Goal: Task Accomplishment & Management: Complete application form

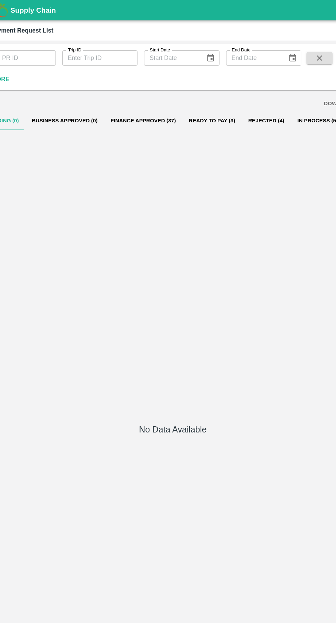
click at [201, 103] on button "Ready To Pay (3)" at bounding box center [201, 102] width 50 height 16
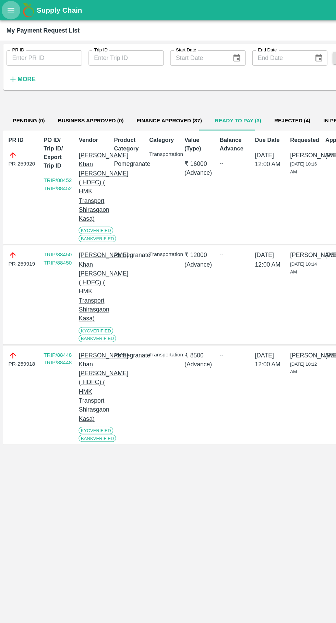
click at [9, 9] on icon "open drawer" at bounding box center [10, 9] width 6 height 4
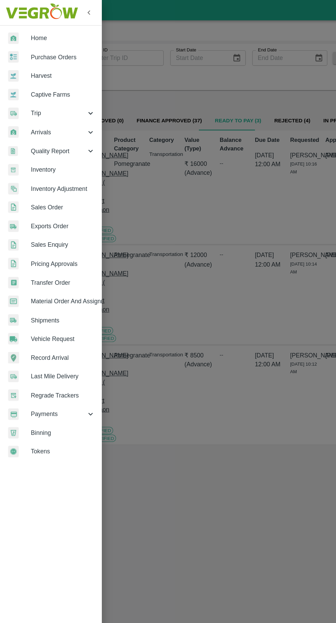
click at [29, 281] on link "Vehicle Request" at bounding box center [43, 286] width 86 height 16
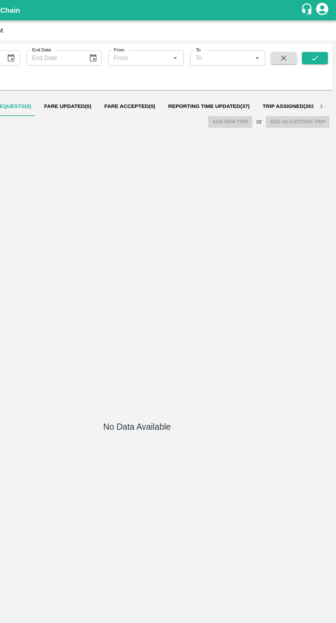
click at [224, 90] on span "Reporting Time Updated ( 37 )" at bounding box center [228, 89] width 69 height 5
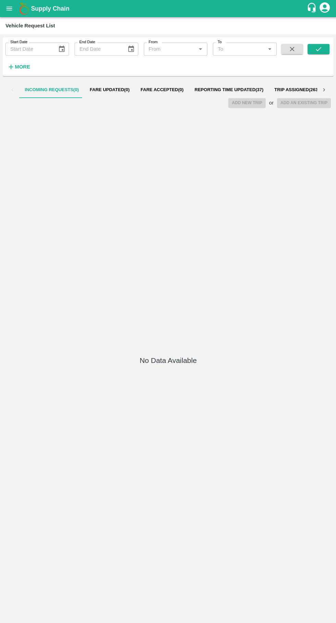
scroll to position [0, 65]
click at [160, 91] on span "Reporting Time Updated ( 37 )" at bounding box center [163, 89] width 69 height 5
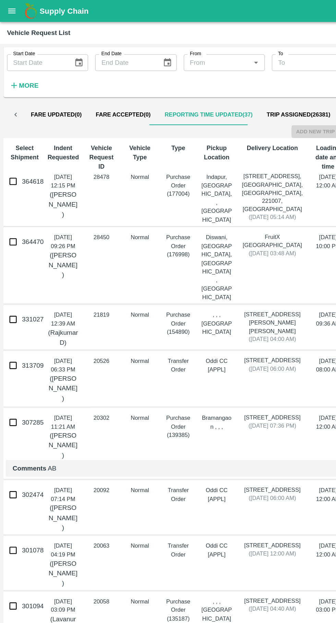
click at [12, 147] on input "364618" at bounding box center [10, 142] width 14 height 14
checkbox input "true"
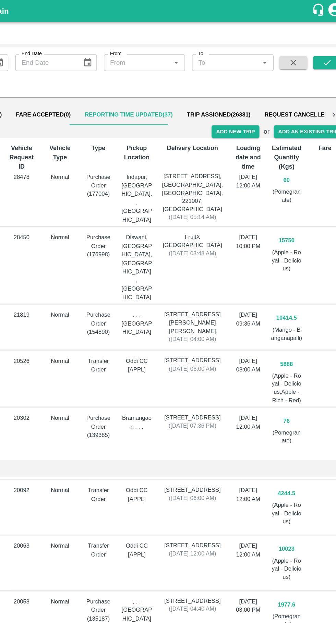
click at [251, 105] on button "Add New Trip" at bounding box center [246, 103] width 37 height 10
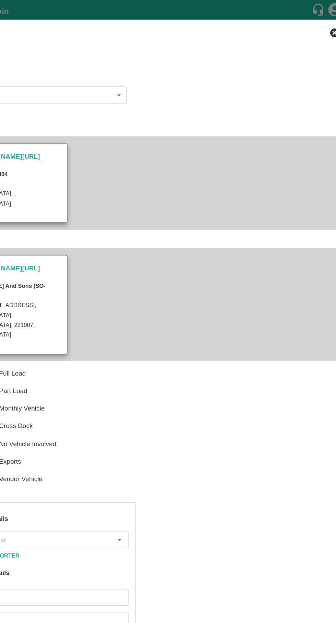
type input "60"
type input "Normal"
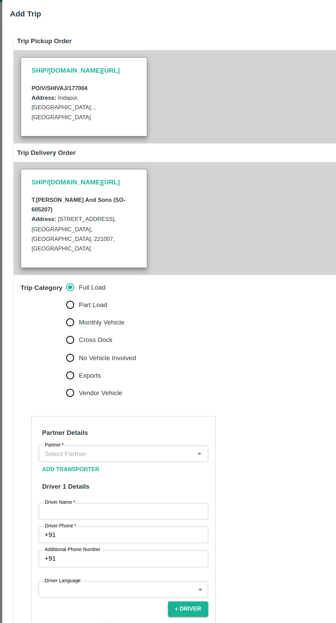
scroll to position [52, 0]
click at [124, 366] on input "Partner   *" at bounding box center [90, 370] width 117 height 9
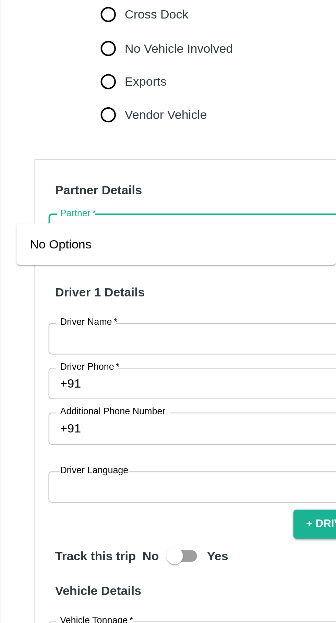
scroll to position [0, 0]
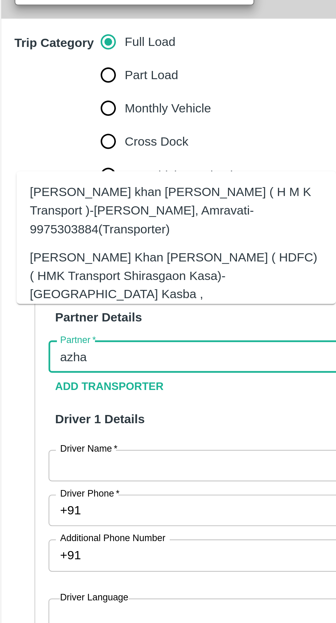
type input "azha"
click at [52, 299] on input "Part Load" at bounding box center [55, 306] width 14 height 14
radio input "true"
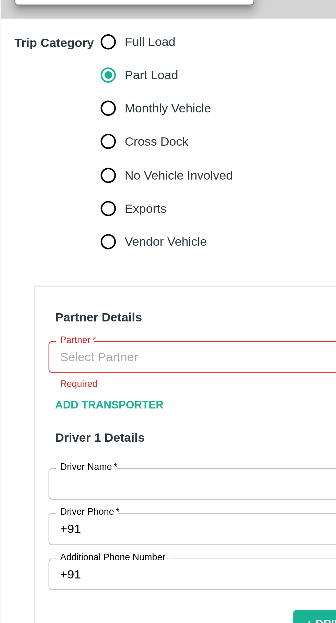
click at [72, 418] on input "Partner   *" at bounding box center [90, 422] width 117 height 9
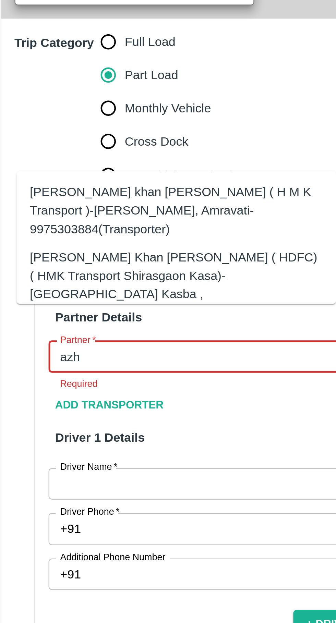
click at [110, 390] on div "Azhar Ahmad Khan Aziz Ahmad ( HDFC) ( HMK Transport Shirasgaon Kasa)-Shirasgaon…" at bounding box center [83, 393] width 121 height 31
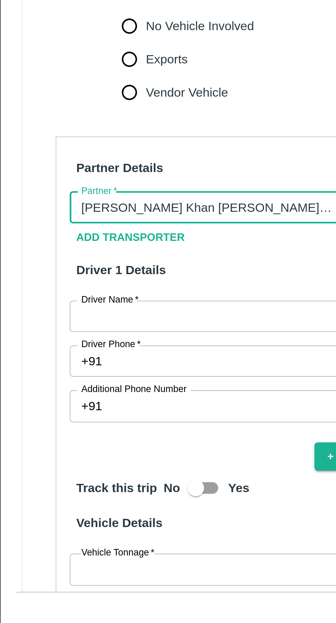
type input "Azhar Ahmad Khan Aziz Ahmad ( HDFC) ( HMK Transport Shirasgaon Kasa)-Shirasgaon…"
click at [98, 461] on input "Driver Name   *" at bounding box center [96, 467] width 133 height 13
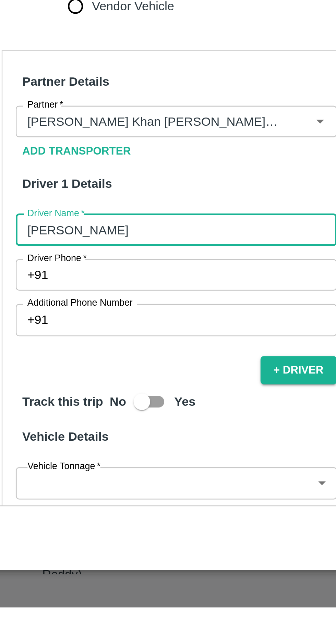
type input "Shashank"
click at [62, 479] on input "Driver Phone   *" at bounding box center [104, 485] width 117 height 13
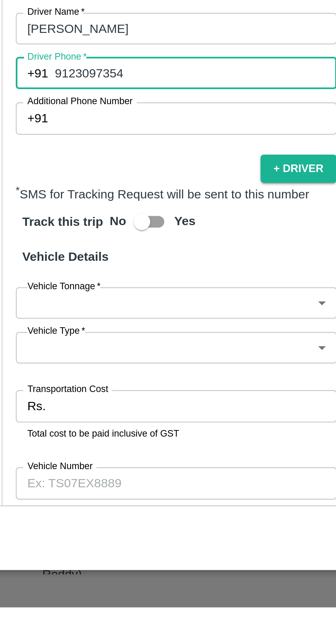
scroll to position [90, 0]
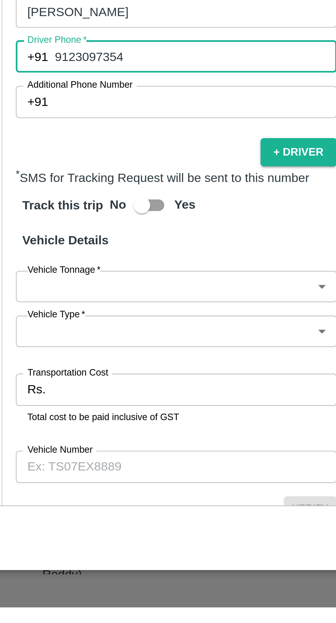
type input "9123097354"
click at [51, 475] on body "Supply Chain Vehicle Request List Start Date Start Date End Date End Date From …" at bounding box center [168, 311] width 336 height 623
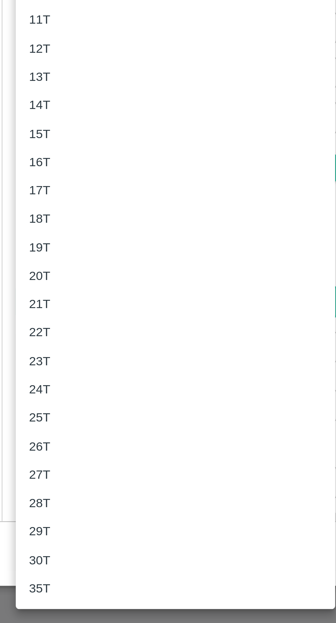
scroll to position [0, 0]
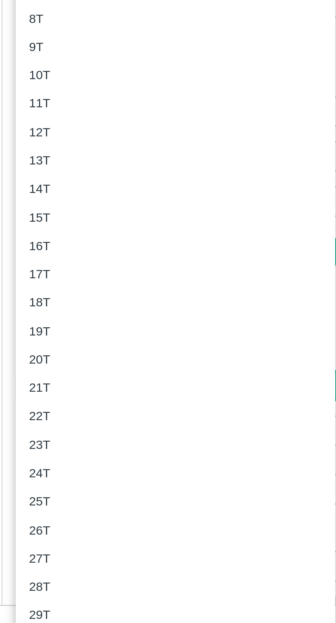
click at [39, 465] on p "19T" at bounding box center [40, 468] width 9 height 8
type input "19000"
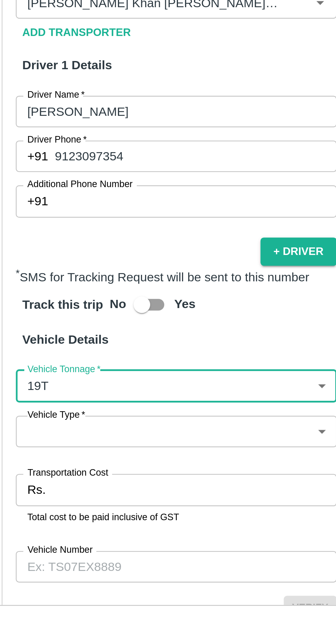
click at [123, 492] on body "Supply Chain Vehicle Request List Start Date Start Date End Date End Date From …" at bounding box center [168, 311] width 336 height 623
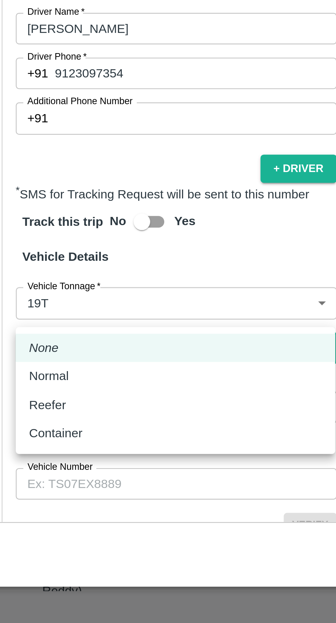
click at [39, 519] on p "Normal" at bounding box center [44, 521] width 16 height 8
type input "Normal"
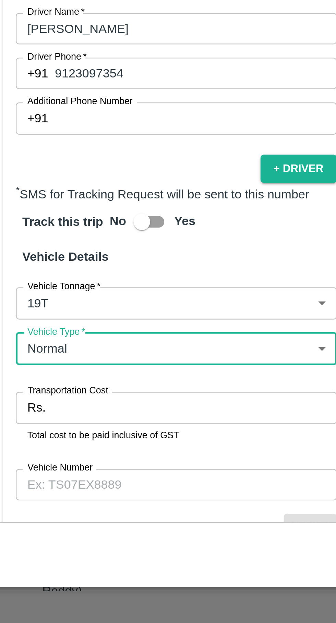
click at [83, 527] on input "Transportation Cost" at bounding box center [104, 533] width 118 height 13
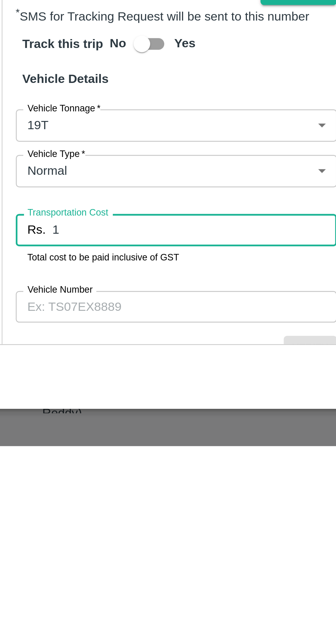
type input "1"
click at [44, 559] on input "Vehicle Number" at bounding box center [96, 565] width 133 height 13
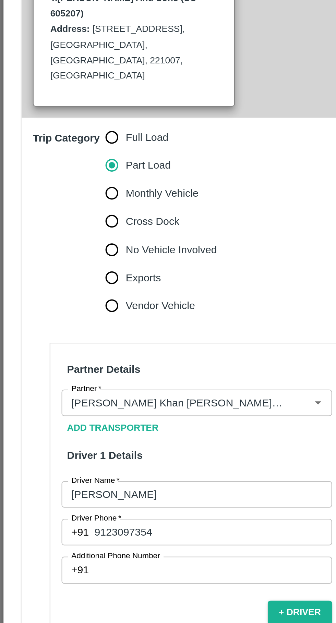
scroll to position [91, 0]
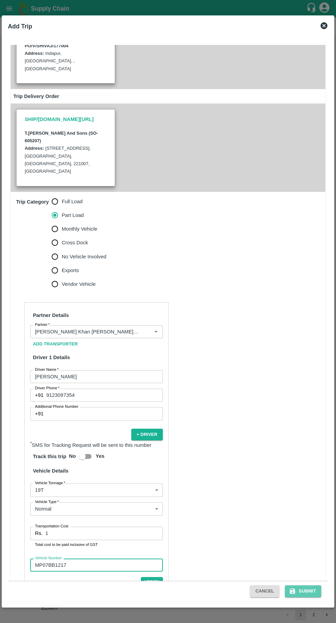
type input "MP07BB1217"
click at [305, 588] on button "Submit" at bounding box center [303, 592] width 36 height 12
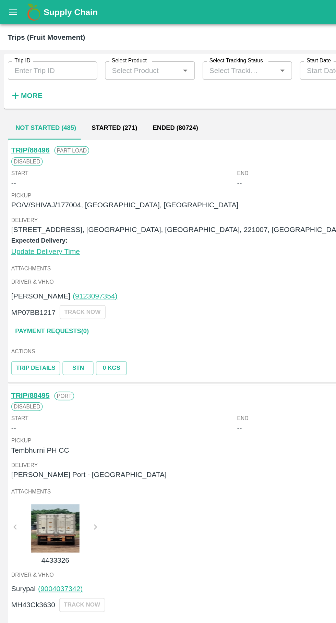
click at [38, 50] on input "Trip ID" at bounding box center [36, 50] width 63 height 13
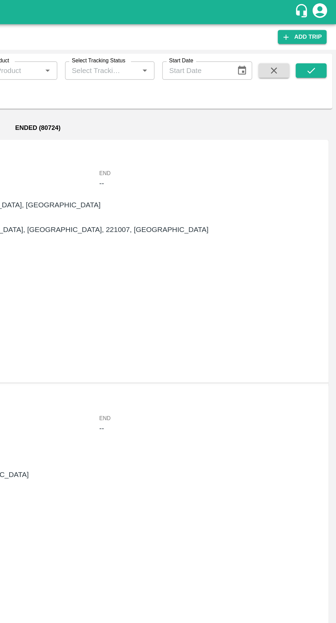
type input "88449"
click at [318, 50] on icon "submit" at bounding box center [318, 50] width 8 height 8
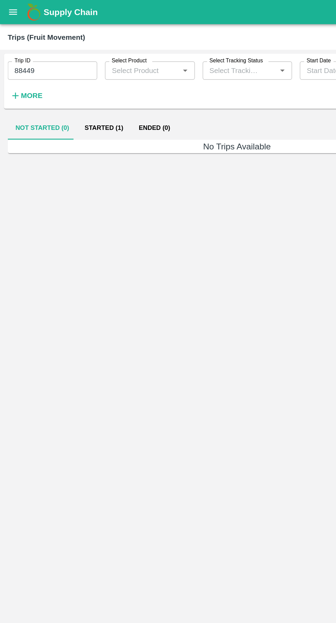
click at [67, 91] on button "Started (1)" at bounding box center [74, 91] width 38 height 16
